Goal: Find specific page/section: Find specific page/section

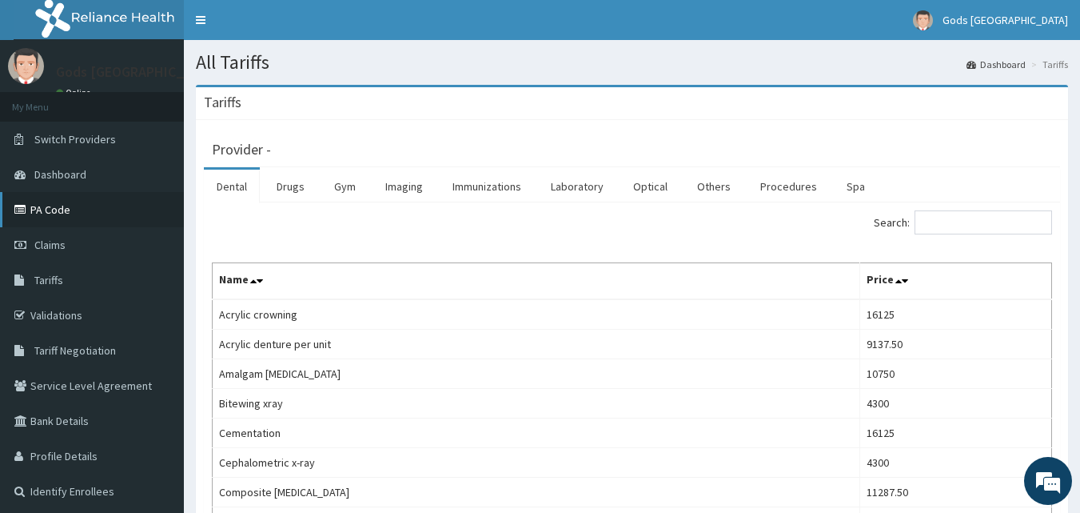
click at [71, 210] on link "PA Code" at bounding box center [92, 209] width 184 height 35
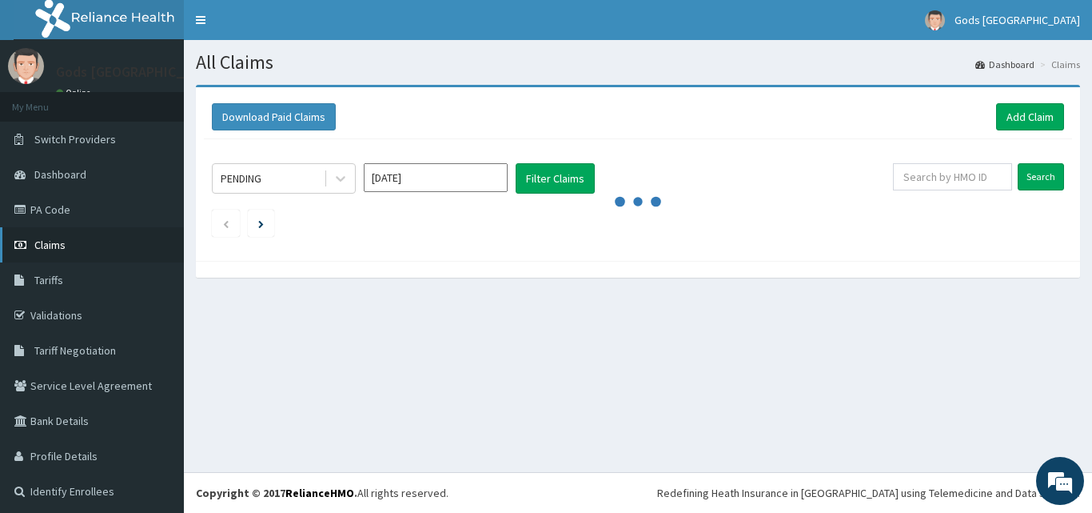
drag, startPoint x: 73, startPoint y: 247, endPoint x: 74, endPoint y: 230, distance: 16.9
click at [73, 246] on link "Claims" at bounding box center [92, 244] width 184 height 35
